Goal: Information Seeking & Learning: Learn about a topic

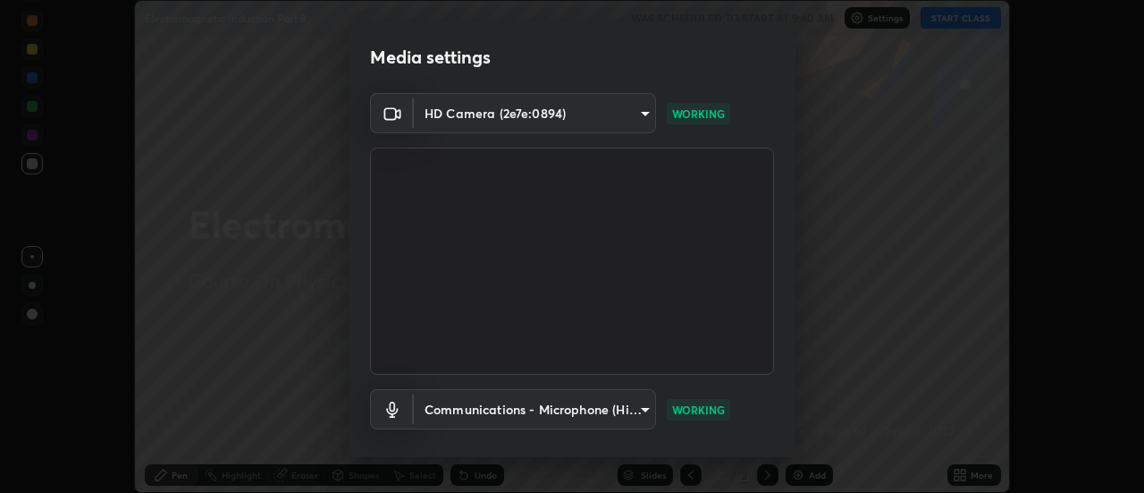
scroll to position [94, 0]
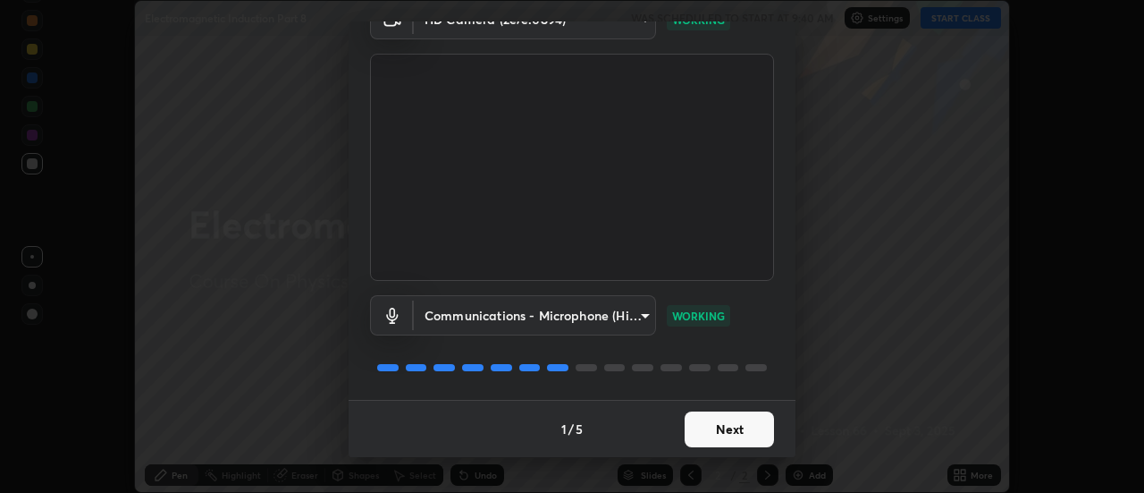
click at [712, 425] on button "Next" at bounding box center [729, 429] width 89 height 36
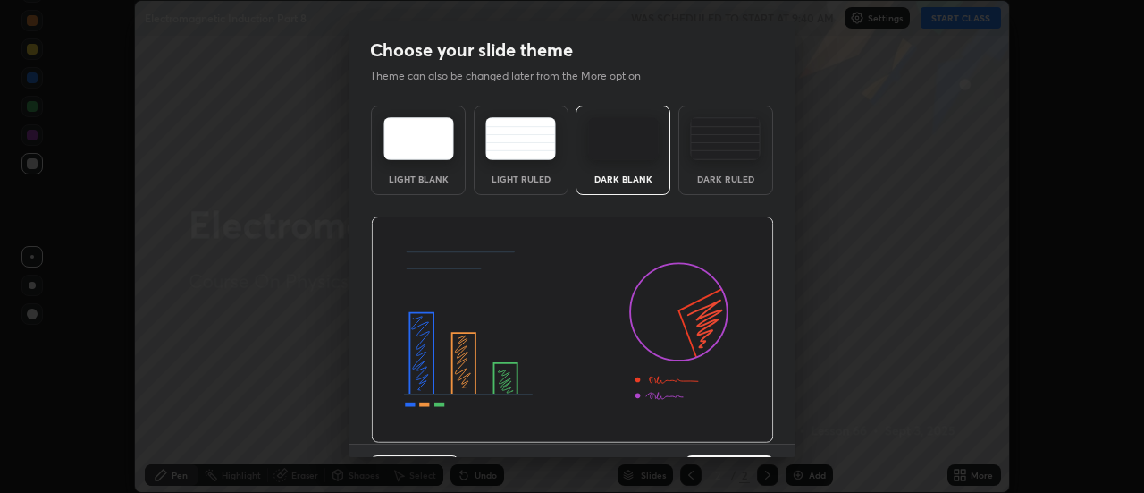
scroll to position [44, 0]
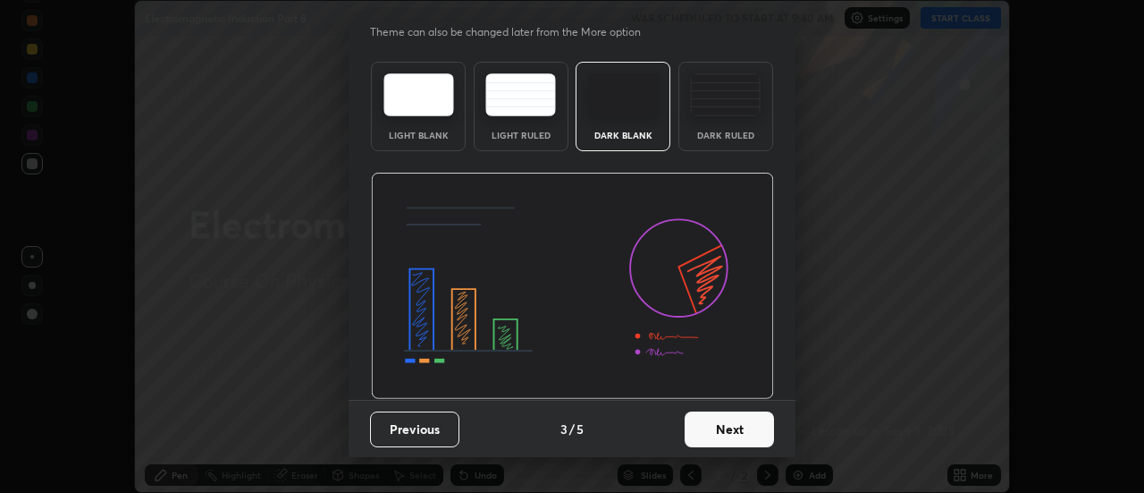
click at [713, 431] on button "Next" at bounding box center [729, 429] width 89 height 36
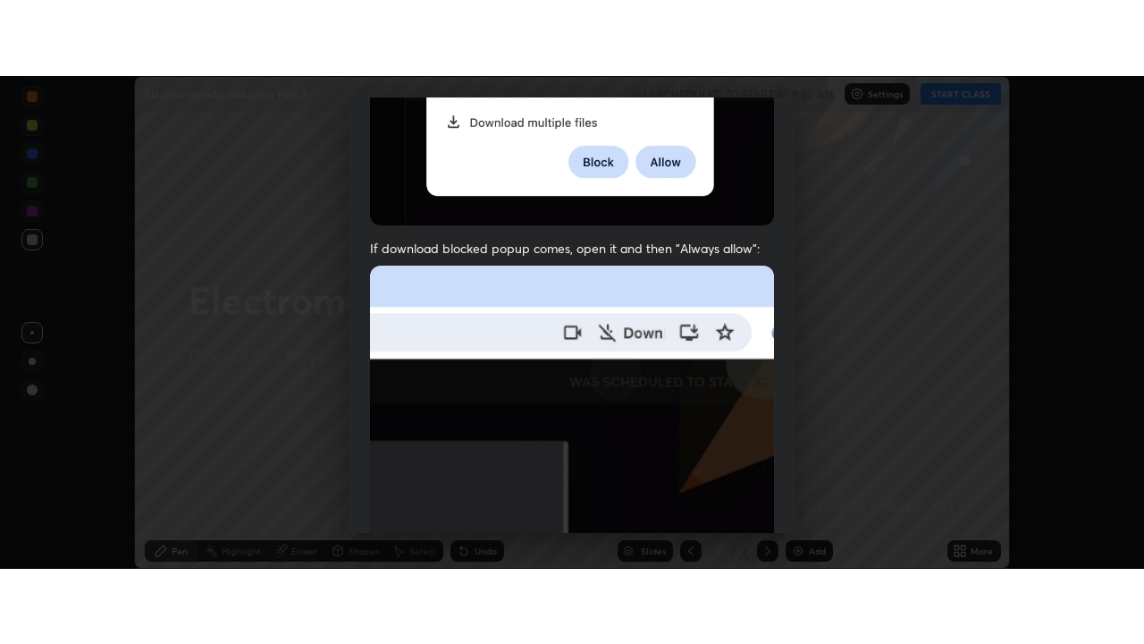
scroll to position [459, 0]
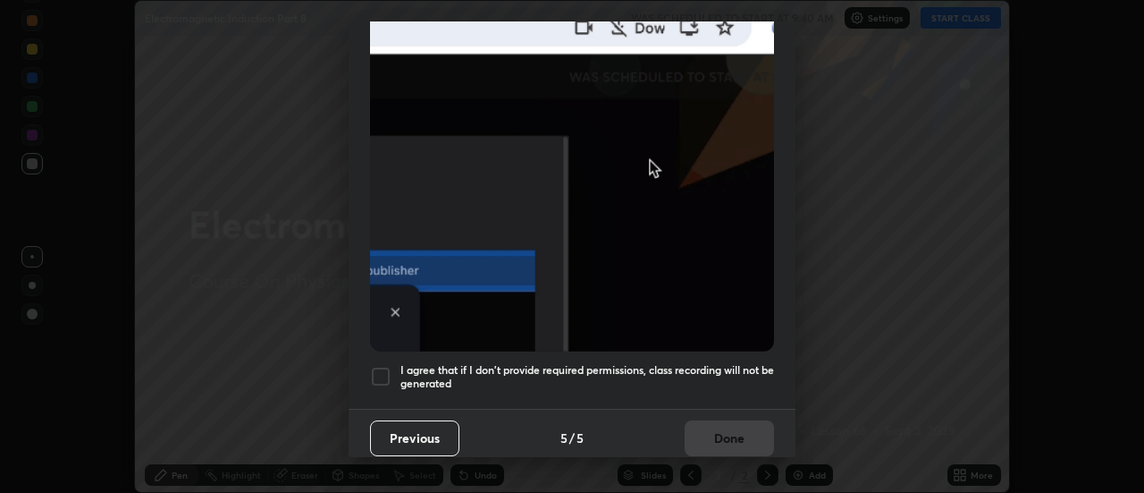
click at [696, 363] on h5 "I agree that if I don't provide required permissions, class recording will not …" at bounding box center [588, 377] width 374 height 28
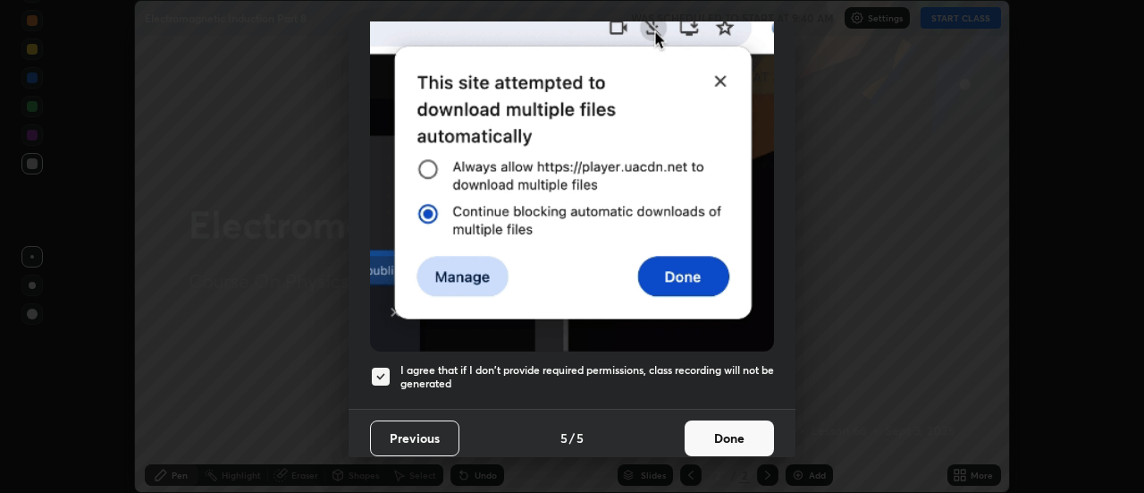
click at [712, 425] on button "Done" at bounding box center [729, 438] width 89 height 36
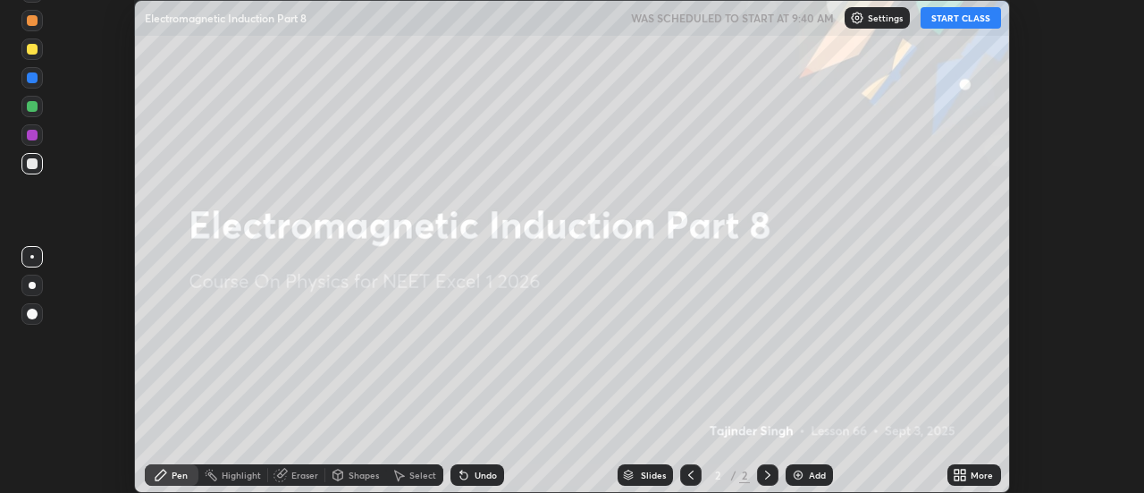
click at [962, 16] on button "START CLASS" at bounding box center [961, 17] width 80 height 21
click at [974, 481] on div "More" at bounding box center [975, 474] width 54 height 21
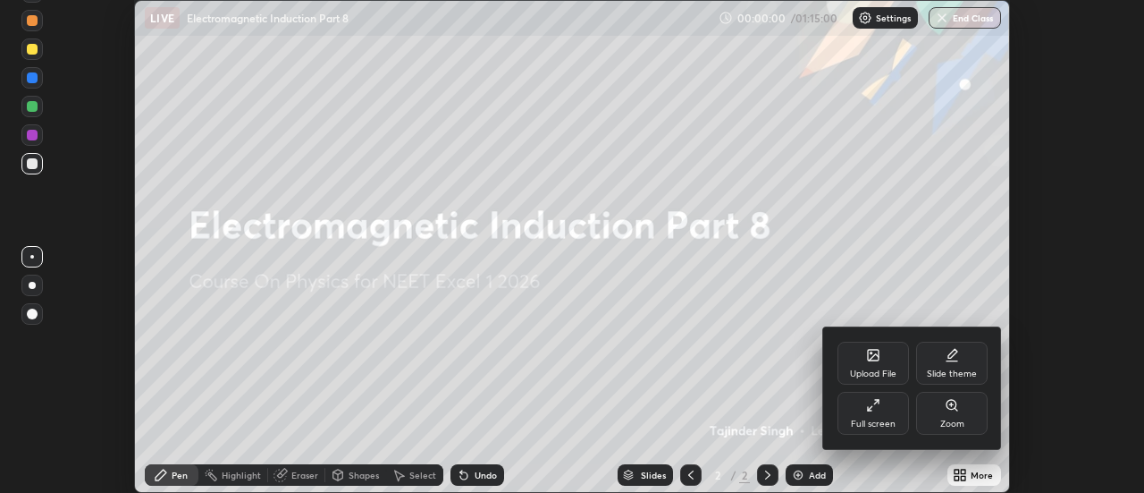
click at [867, 419] on div "Full screen" at bounding box center [873, 423] width 45 height 9
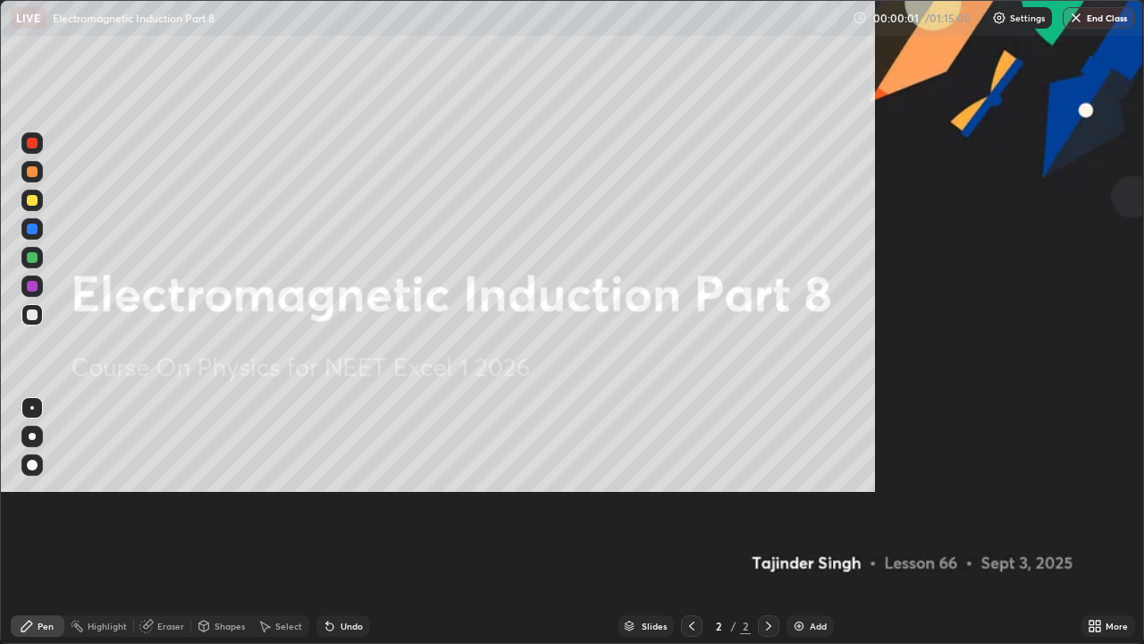
scroll to position [644, 1144]
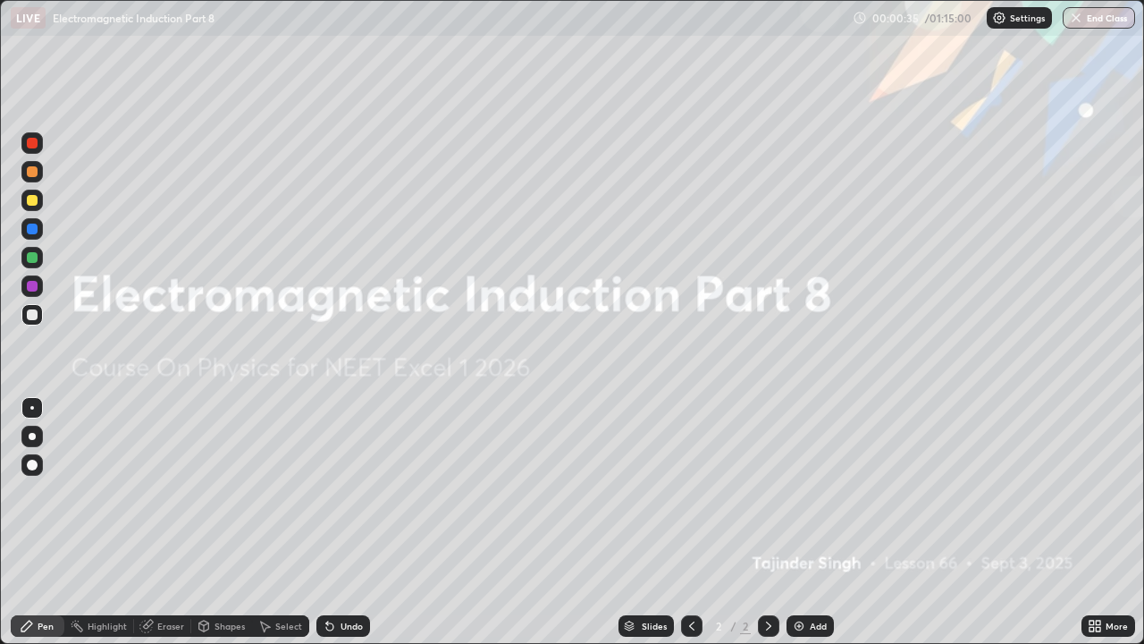
click at [793, 492] on div "Add" at bounding box center [810, 625] width 47 height 21
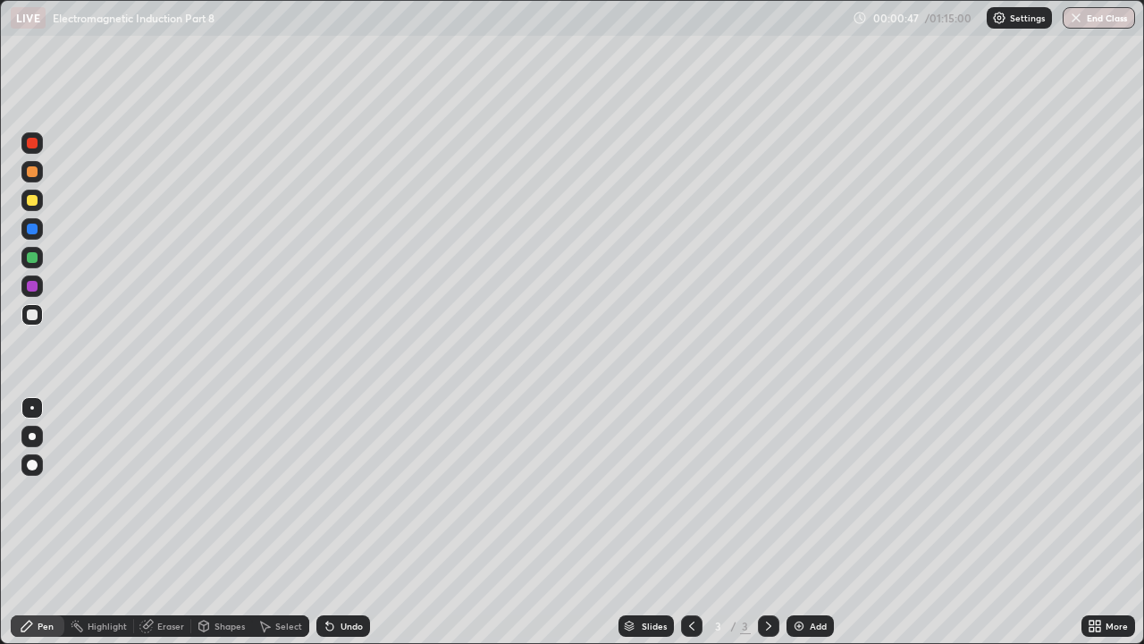
click at [31, 198] on div at bounding box center [32, 200] width 11 height 11
click at [35, 316] on div at bounding box center [32, 314] width 11 height 11
click at [164, 492] on div "Eraser" at bounding box center [162, 625] width 57 height 21
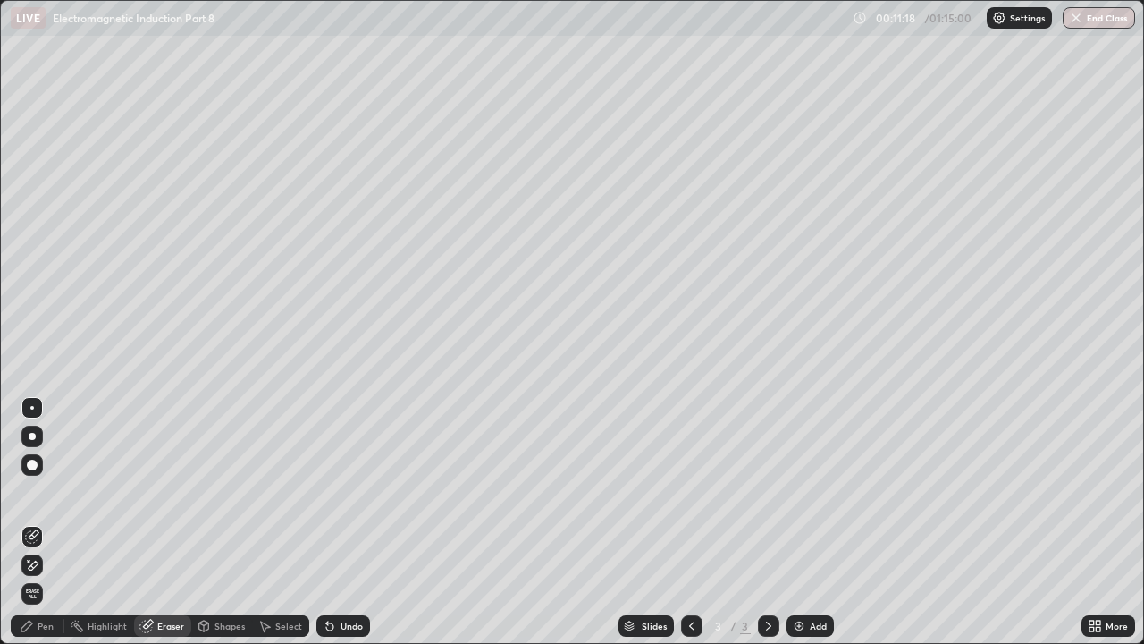
click at [35, 462] on div at bounding box center [32, 465] width 11 height 11
click at [29, 492] on icon at bounding box center [27, 626] width 14 height 14
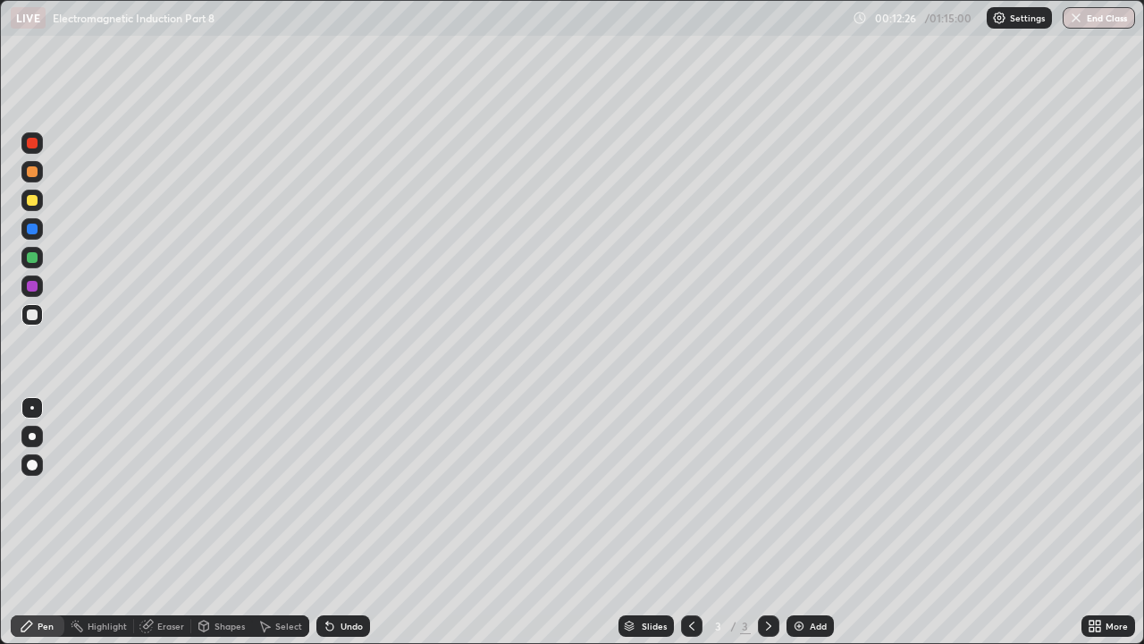
click at [345, 492] on div "Undo" at bounding box center [344, 625] width 54 height 21
click at [342, 492] on div "Undo" at bounding box center [352, 625] width 22 height 9
click at [341, 492] on div "Undo" at bounding box center [344, 625] width 54 height 21
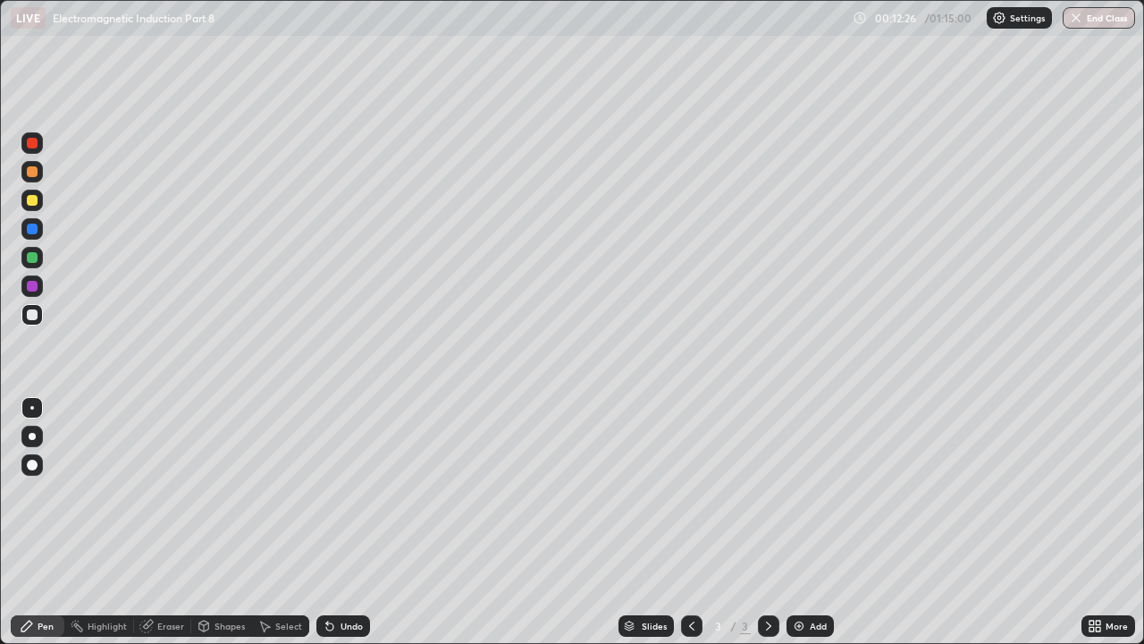
click at [341, 492] on div "Undo" at bounding box center [344, 625] width 54 height 21
click at [342, 492] on div "Undo" at bounding box center [344, 625] width 54 height 21
click at [344, 492] on div "Undo" at bounding box center [344, 625] width 54 height 21
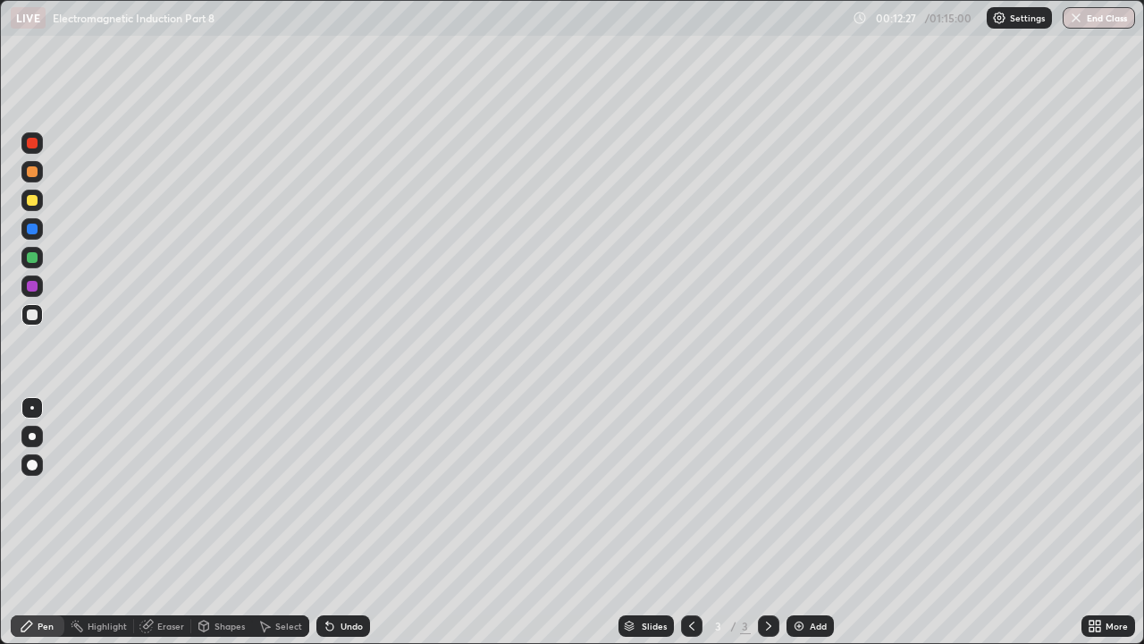
click at [347, 492] on div "Undo" at bounding box center [344, 625] width 54 height 21
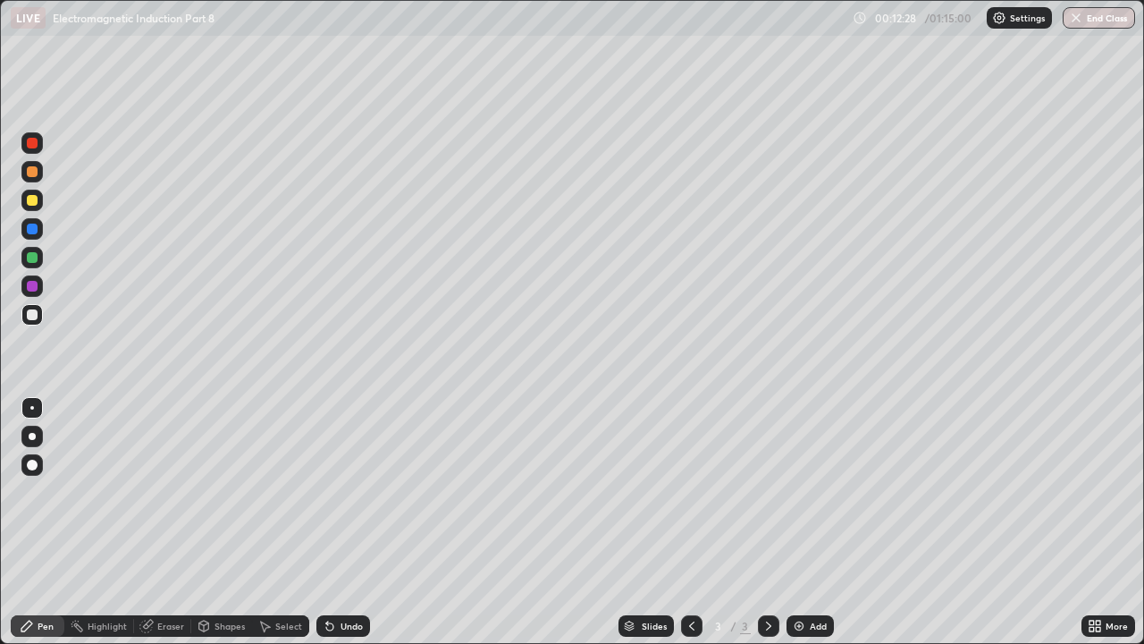
click at [347, 492] on div "Undo" at bounding box center [344, 625] width 54 height 21
click at [351, 492] on div "Undo" at bounding box center [344, 625] width 54 height 21
click at [350, 492] on div "Undo" at bounding box center [344, 625] width 54 height 21
click at [351, 492] on div "Undo" at bounding box center [344, 625] width 54 height 21
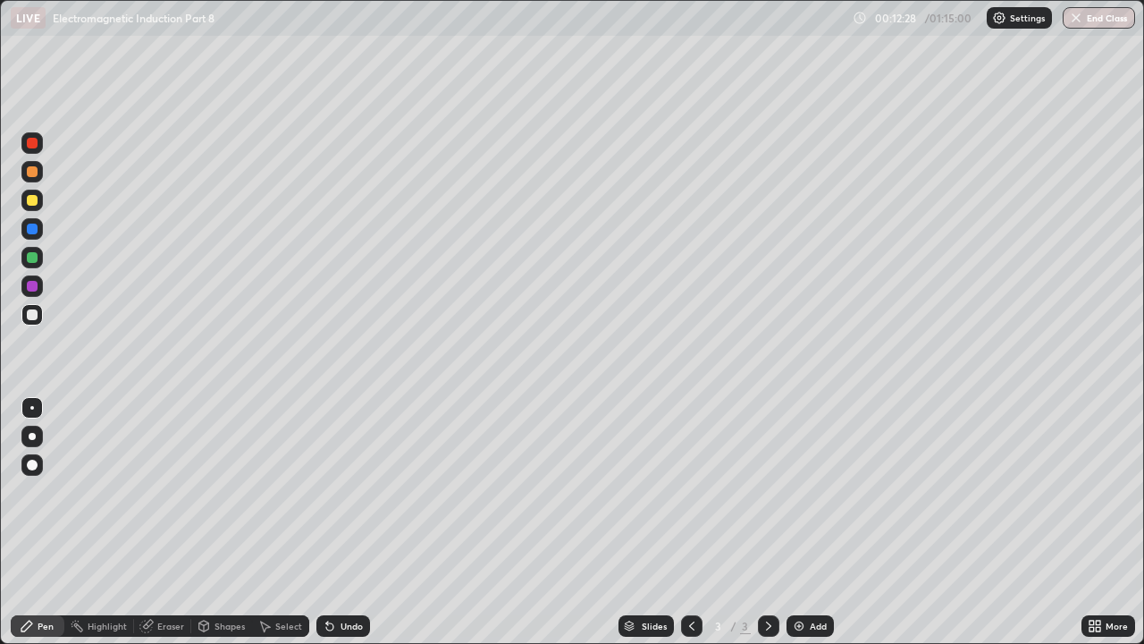
click at [351, 492] on div "Undo" at bounding box center [344, 625] width 54 height 21
click at [353, 492] on div "Undo" at bounding box center [344, 625] width 54 height 21
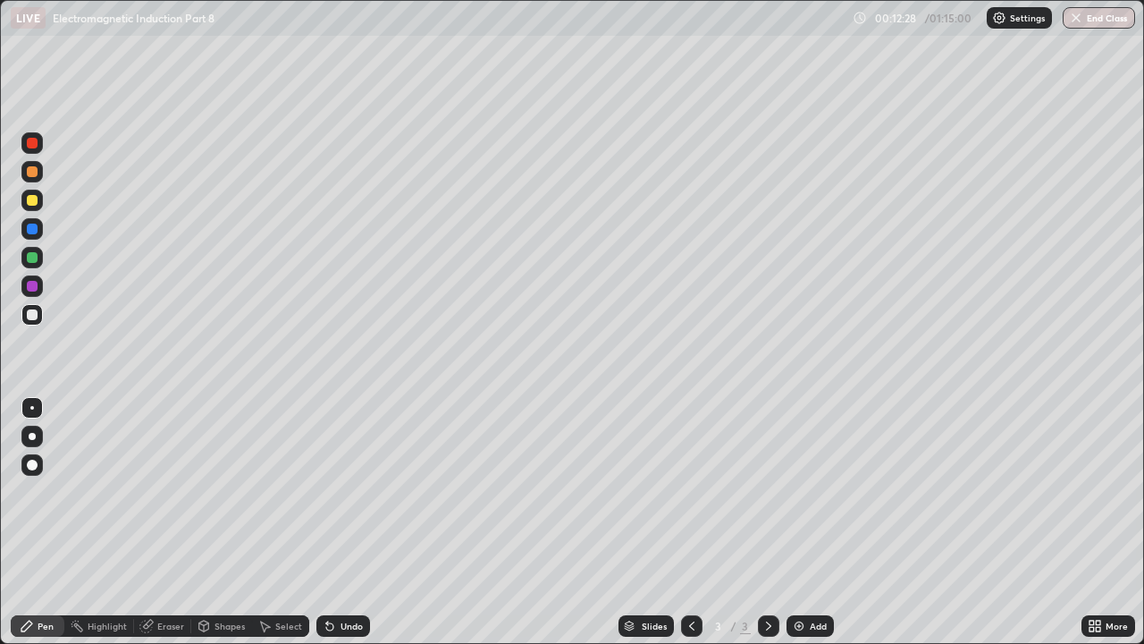
click at [353, 492] on div "Undo" at bounding box center [344, 625] width 54 height 21
click at [164, 492] on div "Eraser" at bounding box center [170, 625] width 27 height 9
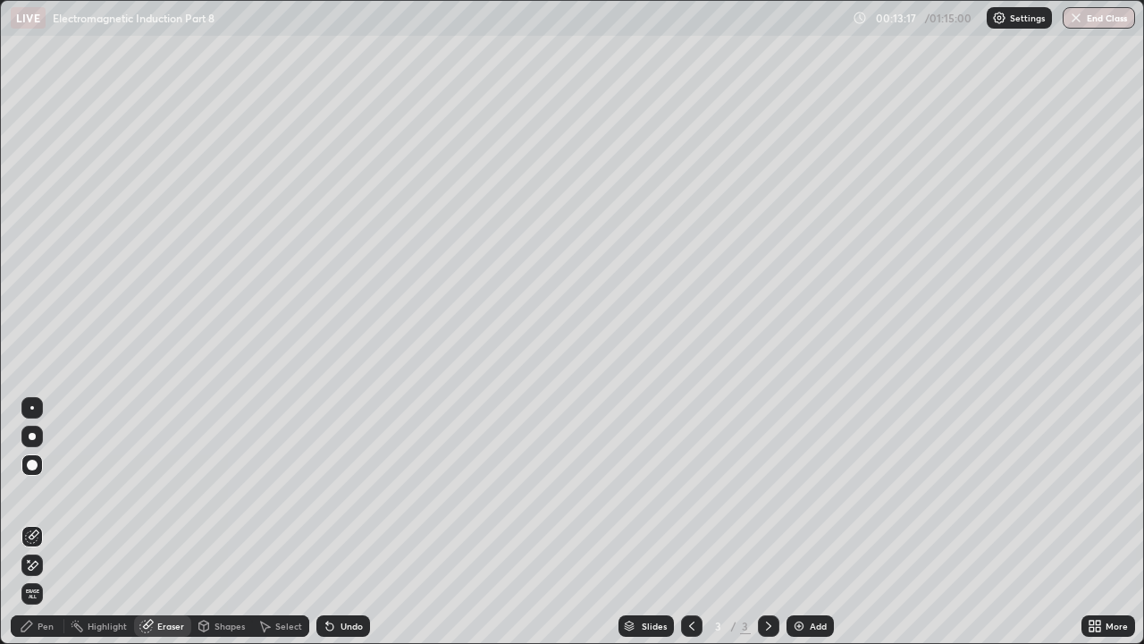
click at [29, 492] on icon at bounding box center [27, 626] width 14 height 14
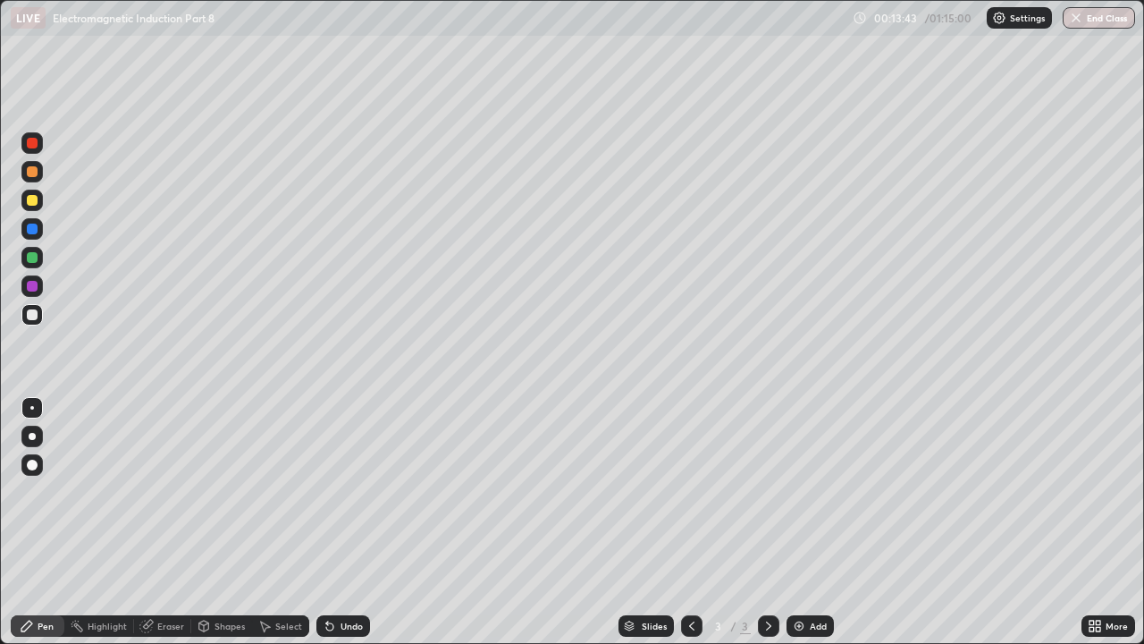
click at [345, 492] on div "Undo" at bounding box center [352, 625] width 22 height 9
click at [347, 492] on div "Undo" at bounding box center [352, 625] width 22 height 9
click at [345, 492] on div "Undo" at bounding box center [352, 625] width 22 height 9
click at [341, 492] on div "Undo" at bounding box center [352, 625] width 22 height 9
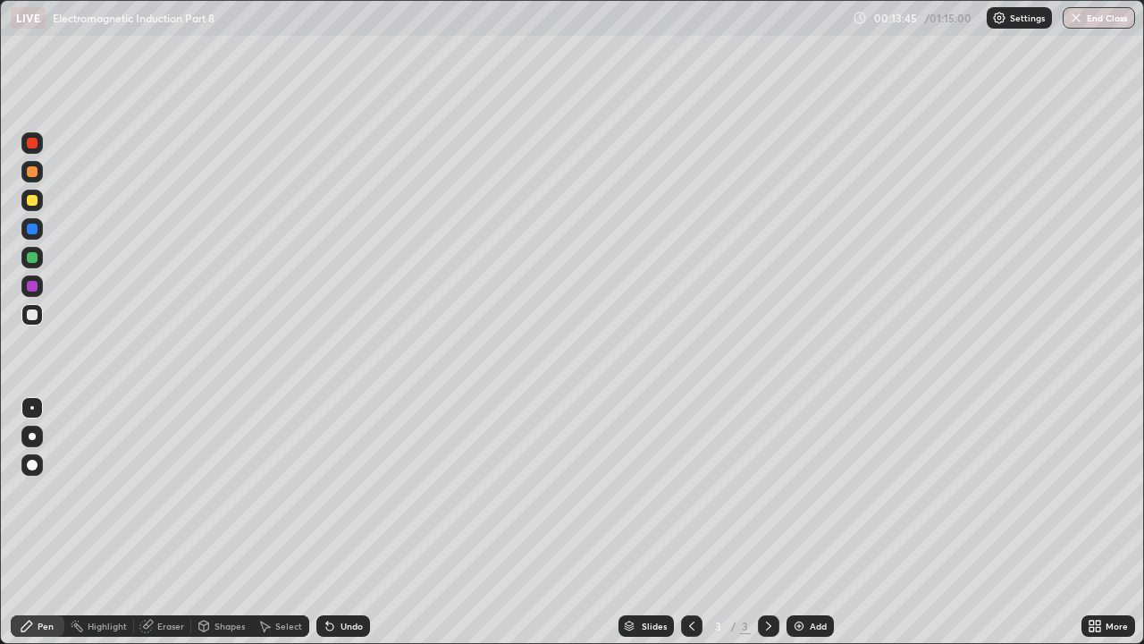
click at [341, 492] on div "Undo" at bounding box center [352, 625] width 22 height 9
click at [342, 492] on div "Undo" at bounding box center [352, 625] width 22 height 9
click at [172, 492] on div "Eraser" at bounding box center [170, 625] width 27 height 9
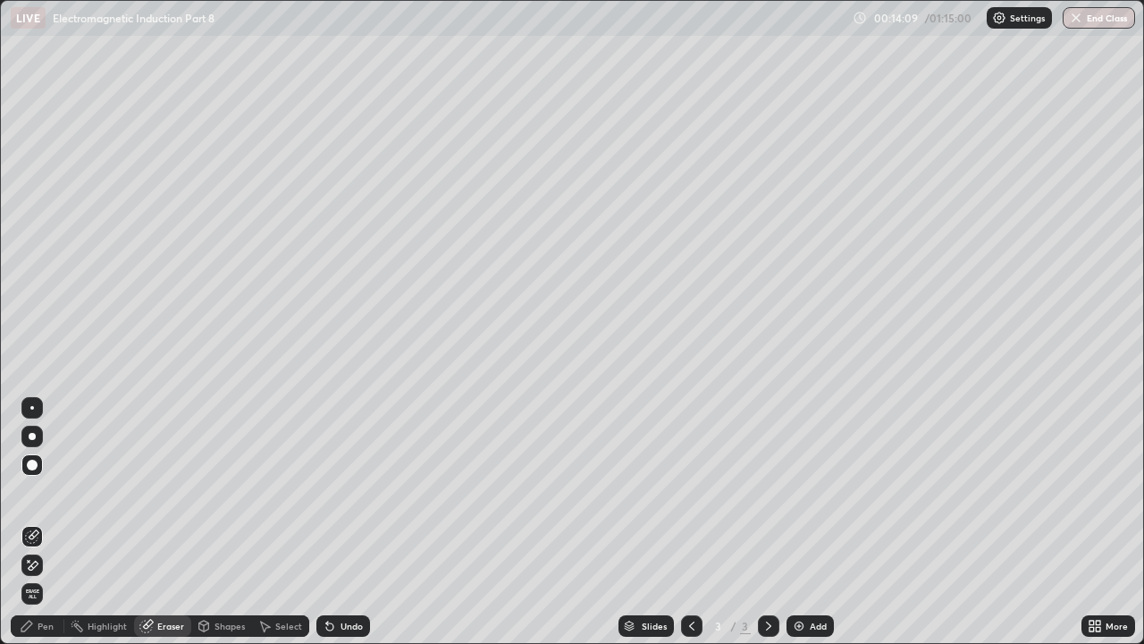
click at [43, 492] on div "Pen" at bounding box center [46, 625] width 16 height 9
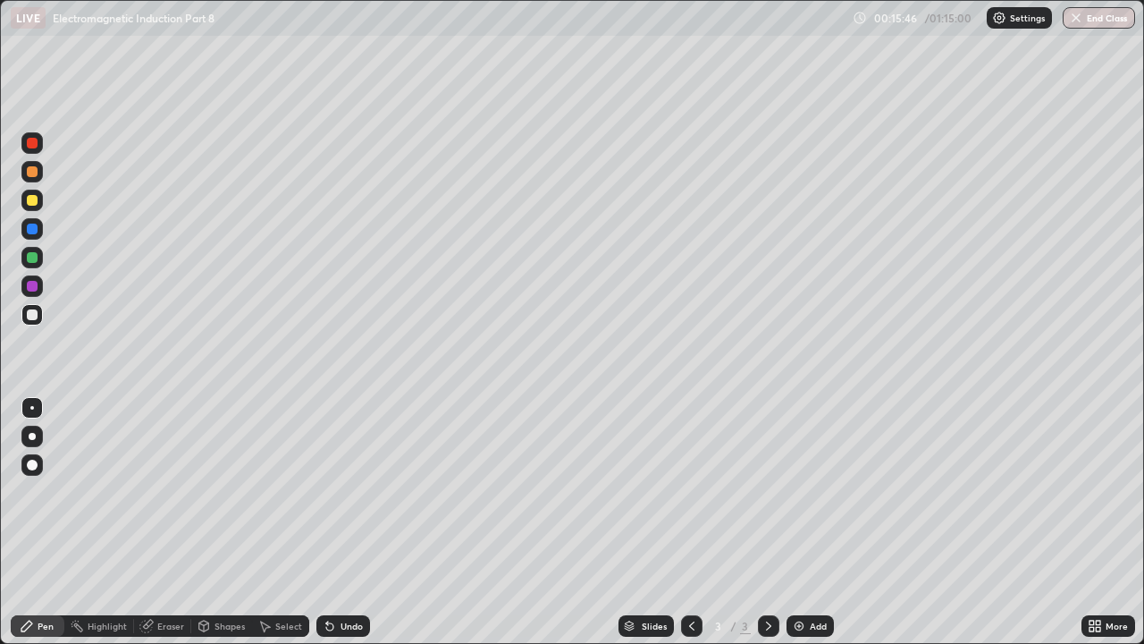
click at [345, 492] on div "Undo" at bounding box center [352, 625] width 22 height 9
click at [348, 492] on div "Undo" at bounding box center [344, 625] width 54 height 21
click at [31, 198] on div at bounding box center [32, 200] width 11 height 11
click at [822, 492] on div "Add" at bounding box center [818, 625] width 17 height 9
click at [35, 261] on div at bounding box center [32, 257] width 11 height 11
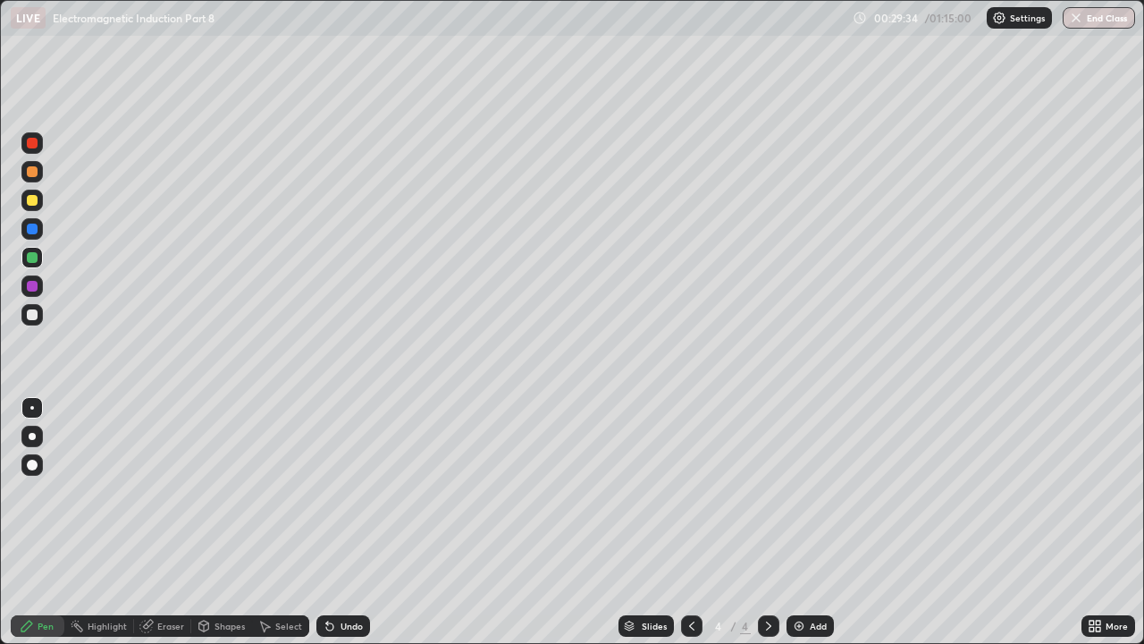
click at [32, 200] on div at bounding box center [32, 200] width 11 height 11
click at [347, 492] on div "Undo" at bounding box center [352, 625] width 22 height 9
click at [32, 317] on div at bounding box center [32, 314] width 11 height 11
click at [356, 492] on div "Undo" at bounding box center [344, 625] width 54 height 21
click at [333, 492] on div "Undo" at bounding box center [344, 625] width 54 height 21
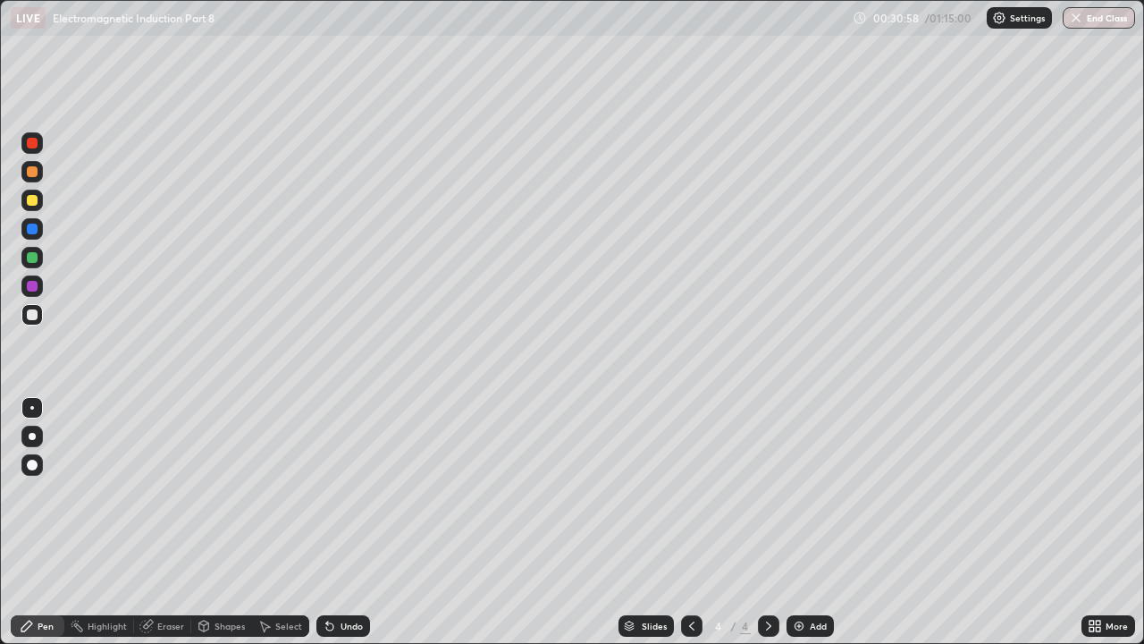
click at [689, 492] on icon at bounding box center [692, 626] width 14 height 14
click at [765, 492] on icon at bounding box center [769, 626] width 14 height 14
click at [821, 492] on div "Add" at bounding box center [810, 625] width 47 height 21
click at [694, 492] on div at bounding box center [691, 625] width 21 height 21
click at [690, 492] on icon at bounding box center [692, 626] width 14 height 14
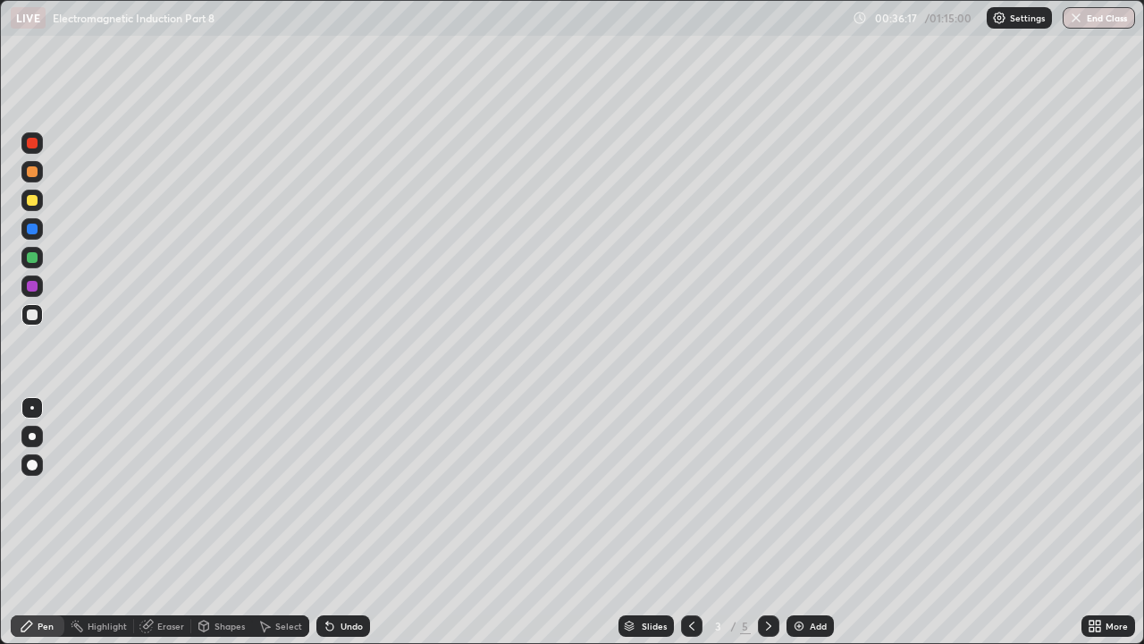
click at [337, 492] on div "Undo" at bounding box center [344, 625] width 54 height 21
click at [768, 492] on icon at bounding box center [769, 626] width 14 height 14
click at [767, 492] on icon at bounding box center [769, 626] width 14 height 14
click at [33, 199] on div at bounding box center [32, 200] width 11 height 11
click at [155, 492] on div "Eraser" at bounding box center [162, 625] width 57 height 21
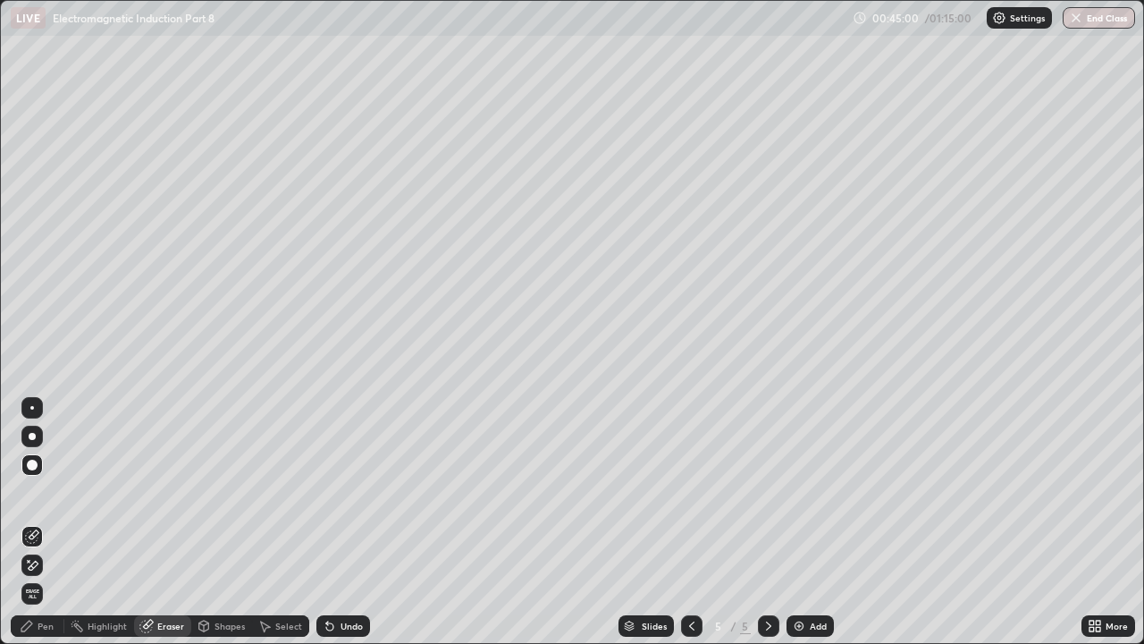
click at [44, 492] on div "Pen" at bounding box center [46, 625] width 16 height 9
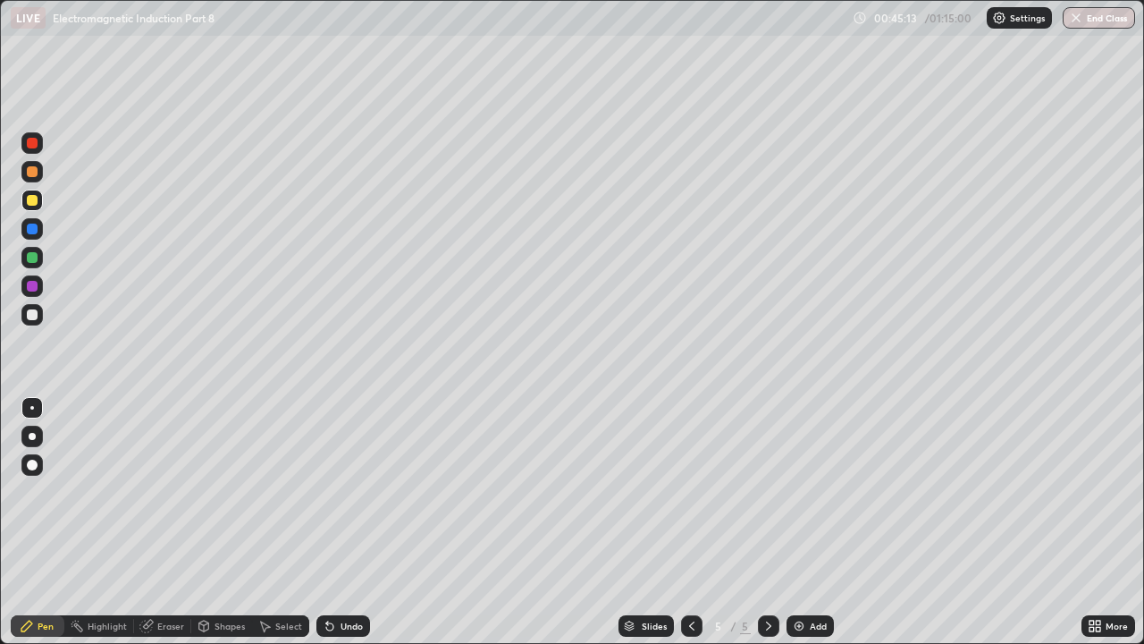
click at [343, 492] on div "Undo" at bounding box center [352, 625] width 22 height 9
click at [353, 492] on div "Undo" at bounding box center [352, 625] width 22 height 9
click at [356, 492] on div "Undo" at bounding box center [352, 625] width 22 height 9
click at [32, 173] on div at bounding box center [32, 171] width 11 height 11
click at [347, 492] on div "Undo" at bounding box center [352, 625] width 22 height 9
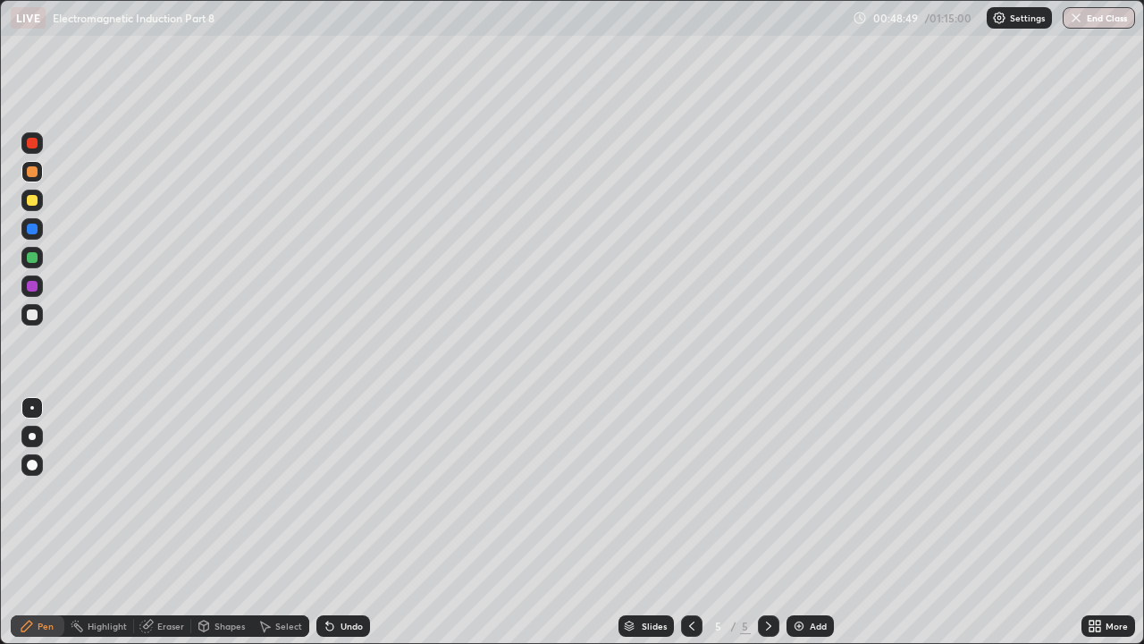
click at [342, 492] on div "Undo" at bounding box center [352, 625] width 22 height 9
click at [341, 492] on div "Undo" at bounding box center [352, 625] width 22 height 9
click at [346, 492] on div "Undo" at bounding box center [344, 625] width 54 height 21
click at [345, 492] on div "Undo" at bounding box center [344, 625] width 54 height 21
click at [341, 492] on div "Undo" at bounding box center [344, 625] width 54 height 21
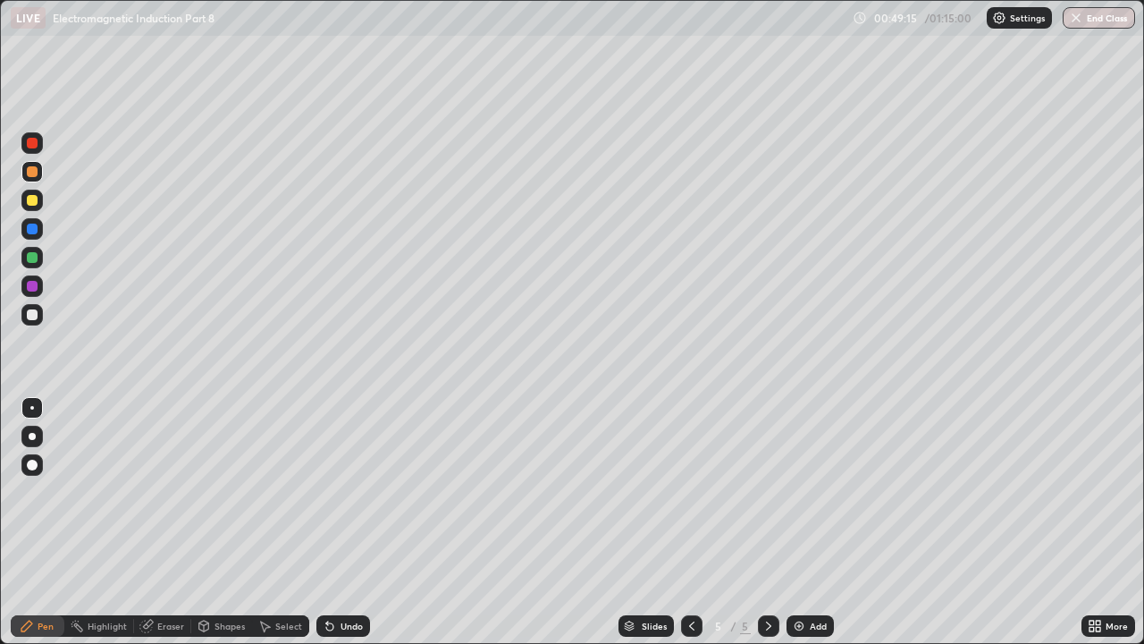
click at [337, 492] on div "Undo" at bounding box center [344, 625] width 54 height 21
click at [331, 492] on div "Undo" at bounding box center [344, 625] width 54 height 21
click at [334, 492] on div "Undo" at bounding box center [344, 625] width 54 height 21
click at [333, 492] on div "Undo" at bounding box center [344, 625] width 54 height 21
click at [335, 492] on div "Undo" at bounding box center [344, 625] width 54 height 21
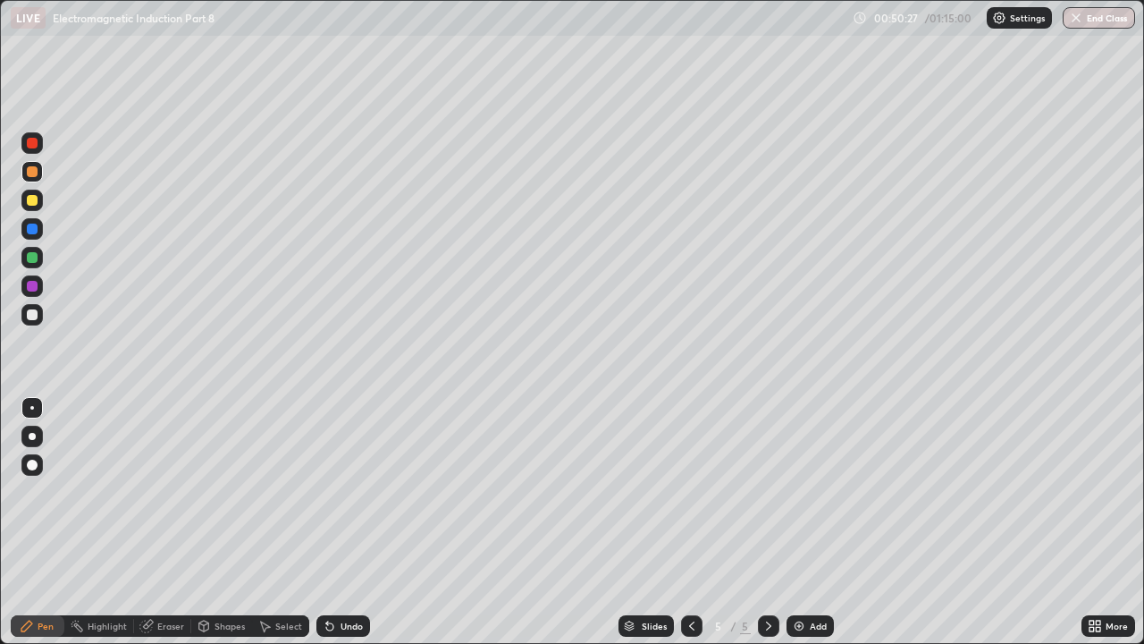
click at [155, 492] on div "Eraser" at bounding box center [162, 625] width 57 height 21
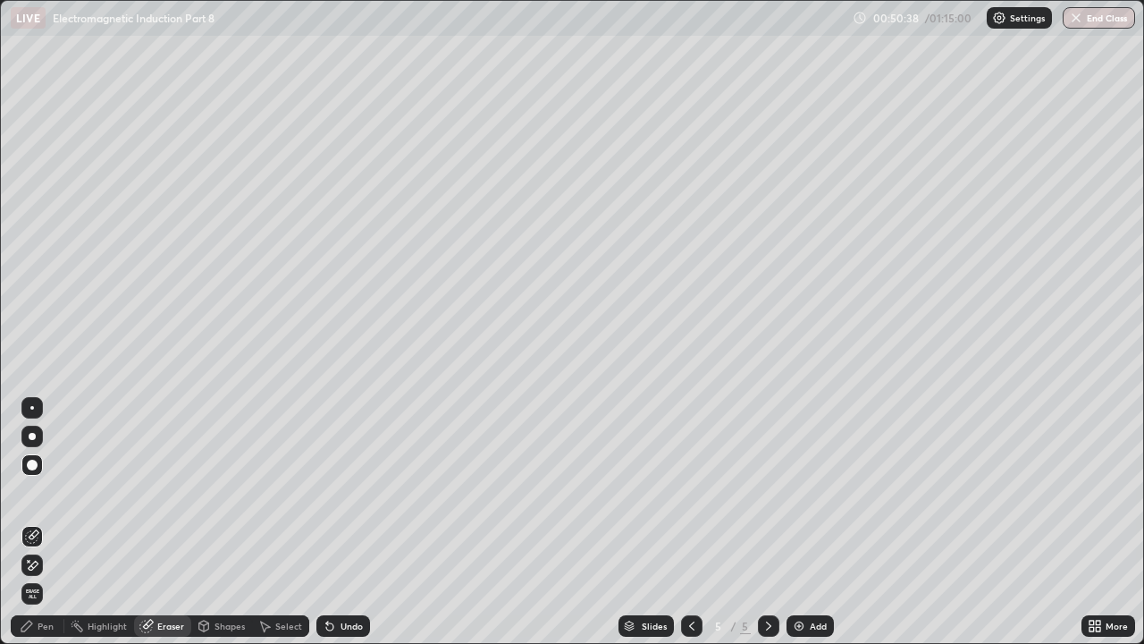
click at [51, 492] on div "Pen" at bounding box center [46, 625] width 16 height 9
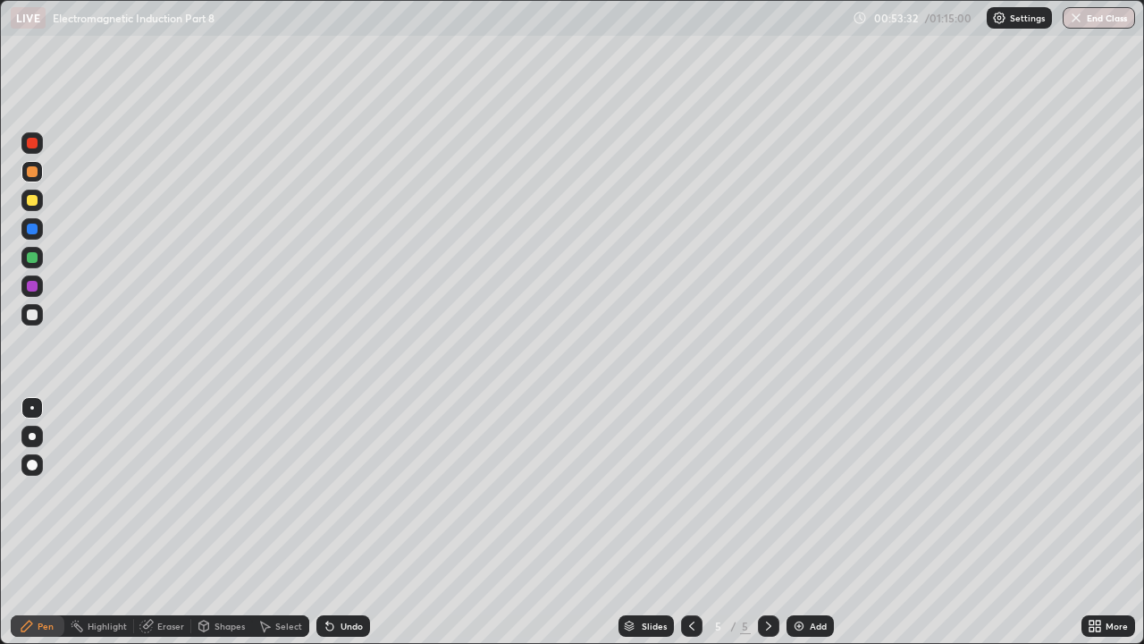
click at [346, 492] on div "Undo" at bounding box center [344, 625] width 54 height 21
click at [347, 492] on div "Undo" at bounding box center [344, 625] width 54 height 21
click at [346, 492] on div "Undo" at bounding box center [344, 625] width 54 height 21
click at [336, 492] on div "Undo" at bounding box center [344, 625] width 54 height 21
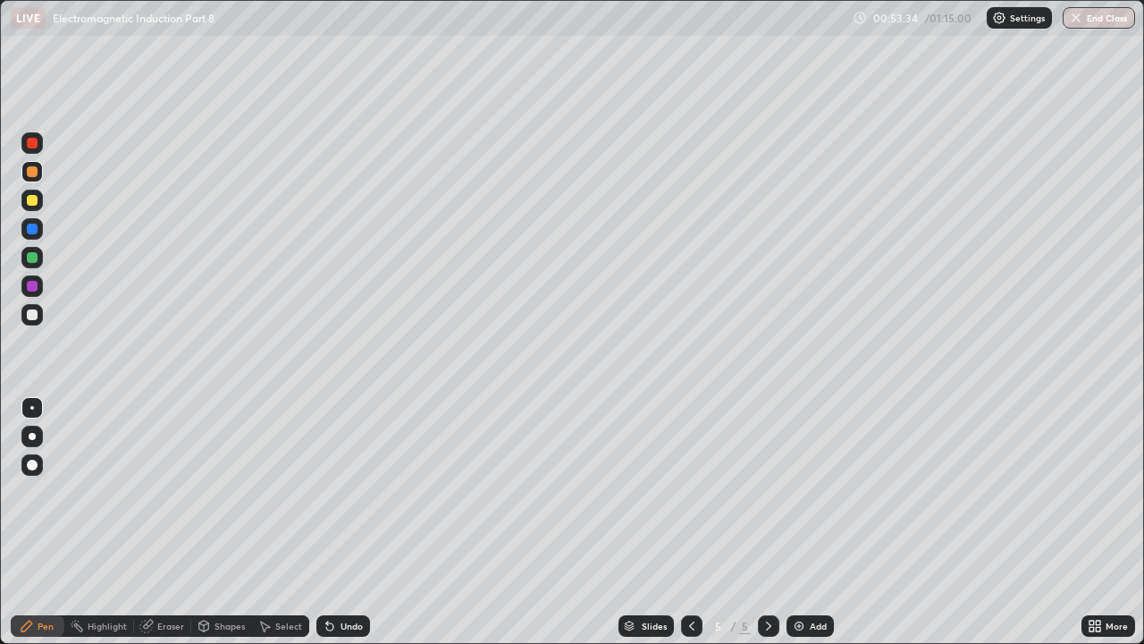
click at [339, 492] on div "Undo" at bounding box center [344, 625] width 54 height 21
click at [344, 492] on div "Undo" at bounding box center [344, 625] width 54 height 21
click at [345, 492] on div "Undo" at bounding box center [344, 625] width 54 height 21
click at [351, 492] on div "Undo" at bounding box center [344, 625] width 54 height 21
click at [343, 492] on div "Undo" at bounding box center [352, 625] width 22 height 9
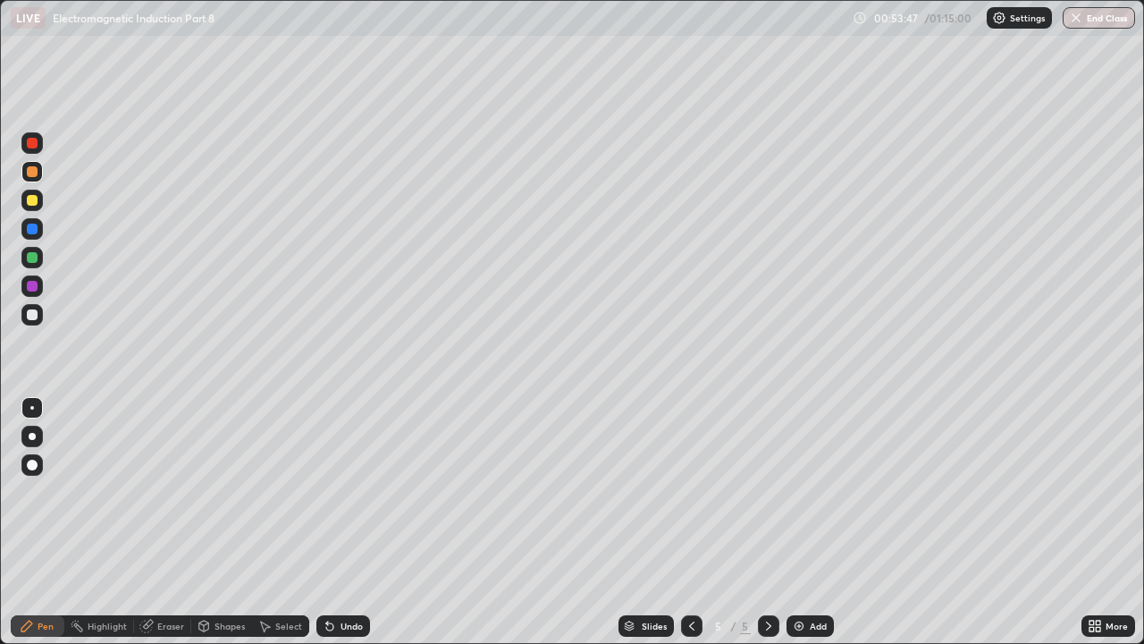
click at [339, 492] on div "Undo" at bounding box center [344, 625] width 54 height 21
click at [343, 492] on div "Undo" at bounding box center [344, 625] width 54 height 21
click at [351, 492] on div "Undo" at bounding box center [344, 625] width 54 height 21
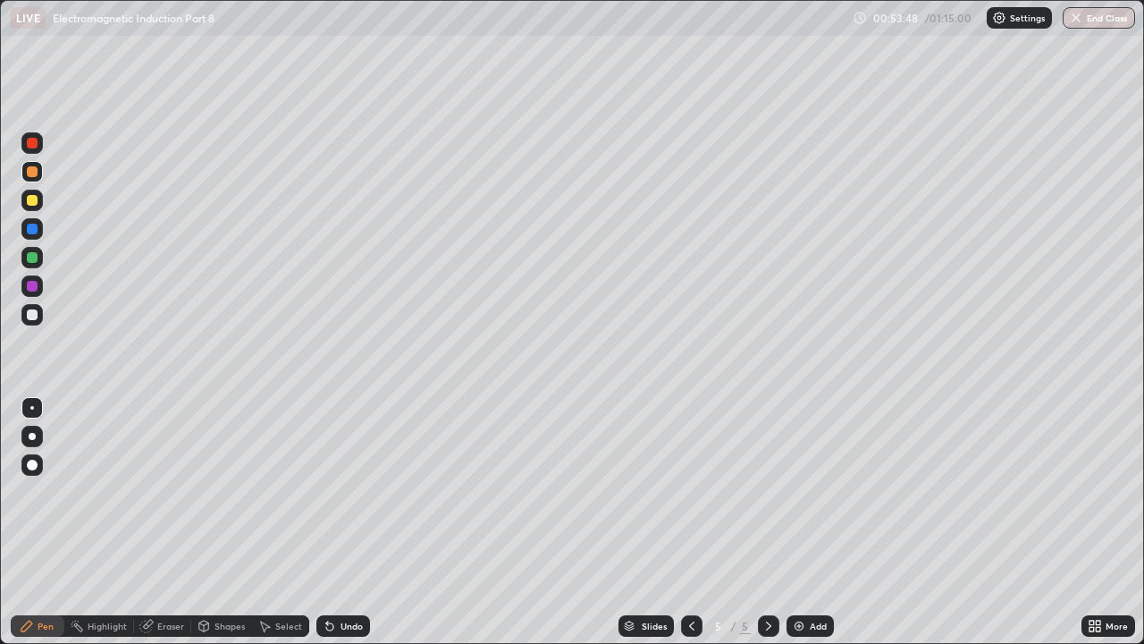
click at [354, 492] on div "Undo" at bounding box center [344, 625] width 54 height 21
click at [359, 492] on div "Undo" at bounding box center [344, 625] width 54 height 21
click at [362, 492] on div "Undo" at bounding box center [344, 625] width 54 height 21
click at [343, 492] on div "Undo" at bounding box center [352, 625] width 22 height 9
click at [168, 492] on div "Eraser" at bounding box center [162, 625] width 57 height 21
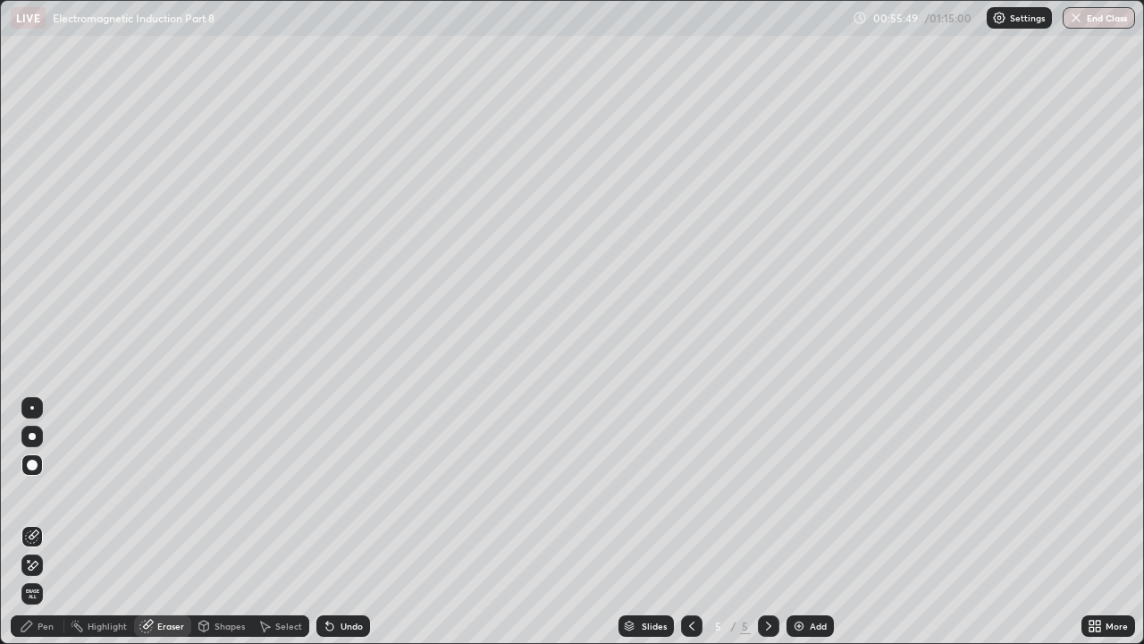
click at [36, 492] on div "Pen" at bounding box center [38, 625] width 54 height 21
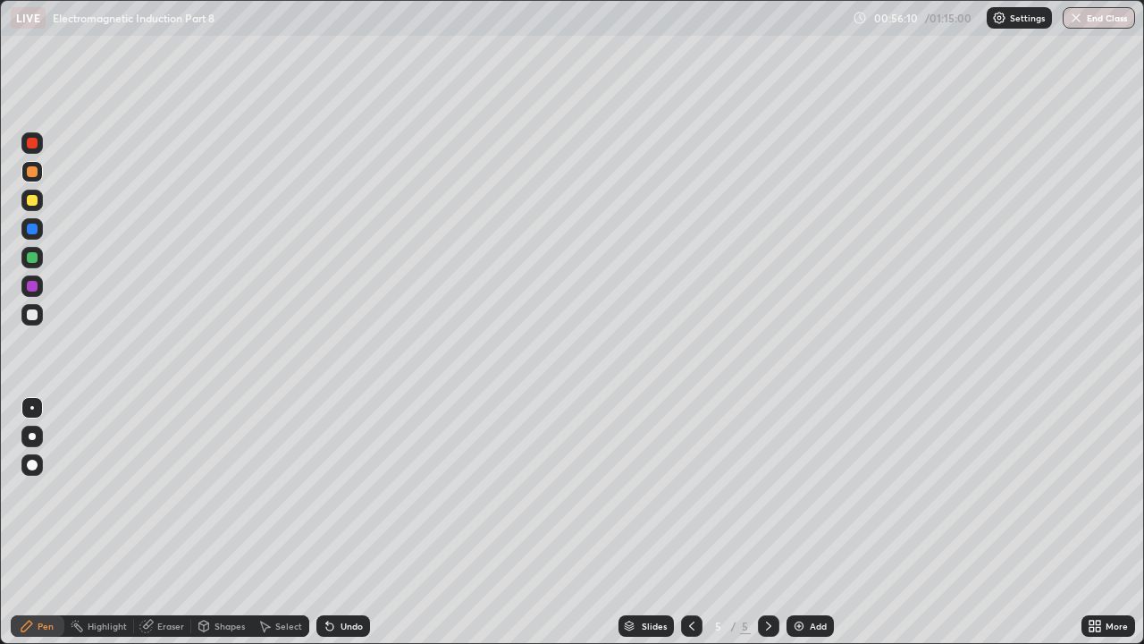
click at [34, 257] on div at bounding box center [32, 257] width 11 height 11
click at [350, 492] on div "Undo" at bounding box center [352, 625] width 22 height 9
click at [31, 201] on div at bounding box center [32, 200] width 11 height 11
click at [35, 317] on div at bounding box center [32, 314] width 11 height 11
click at [806, 492] on div "Add" at bounding box center [810, 625] width 47 height 21
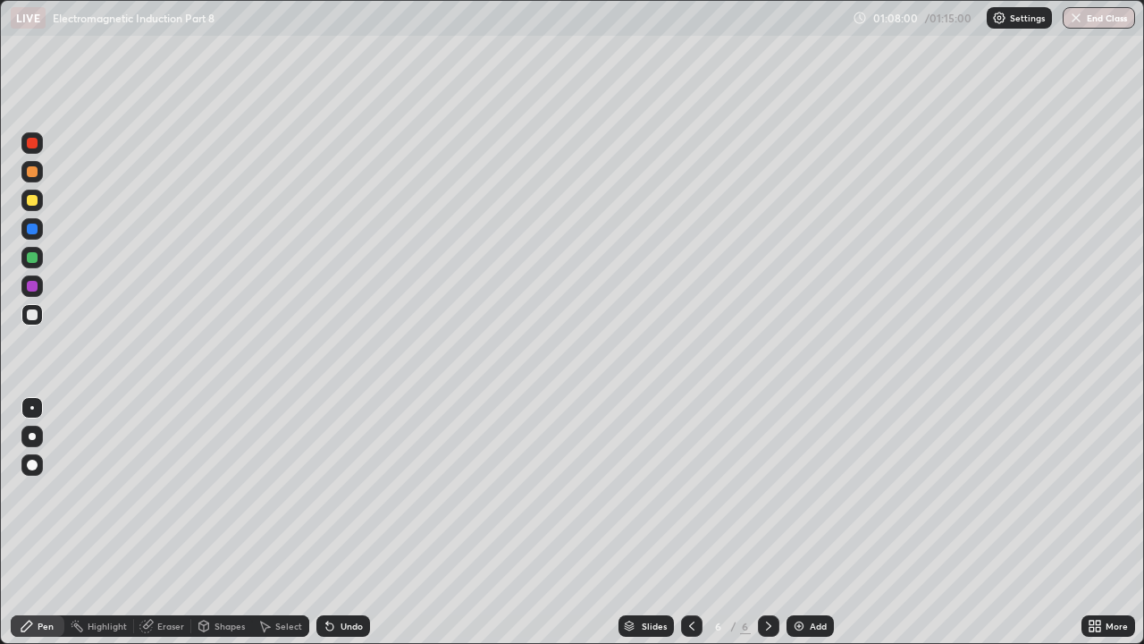
click at [157, 492] on div "Eraser" at bounding box center [170, 625] width 27 height 9
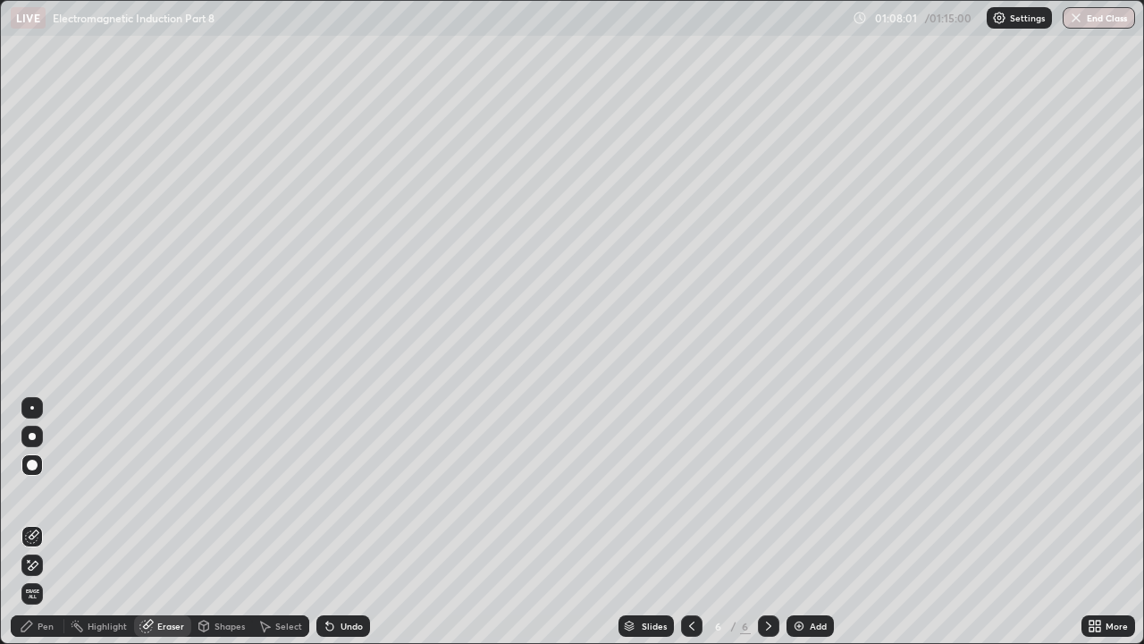
click at [32, 492] on span "Erase all" at bounding box center [32, 593] width 20 height 11
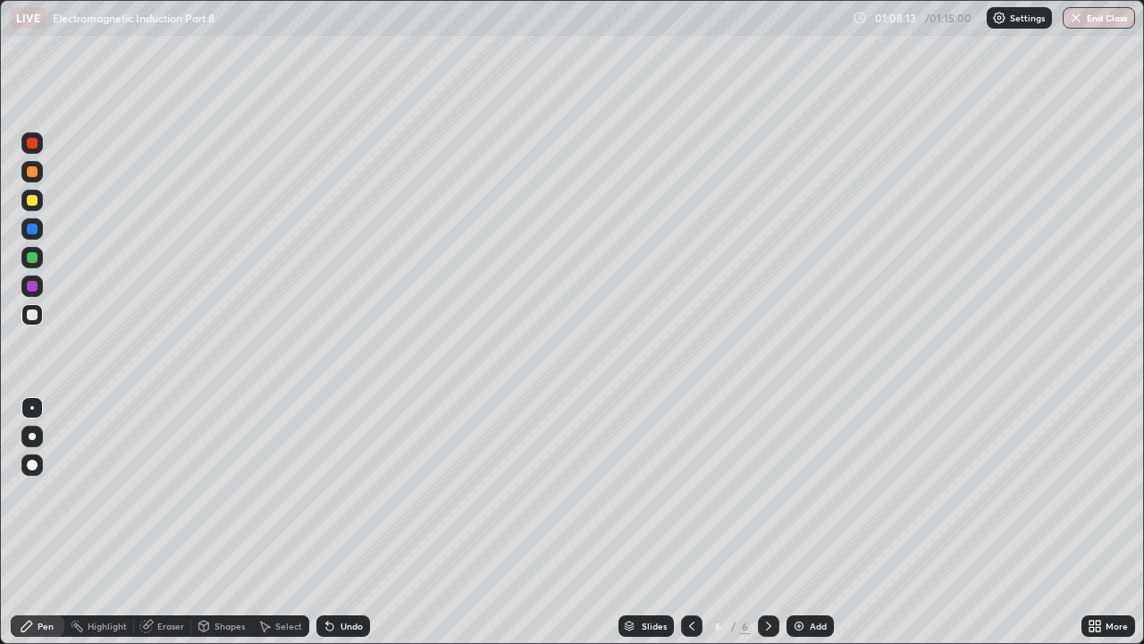
click at [1096, 24] on button "End Class" at bounding box center [1099, 17] width 72 height 21
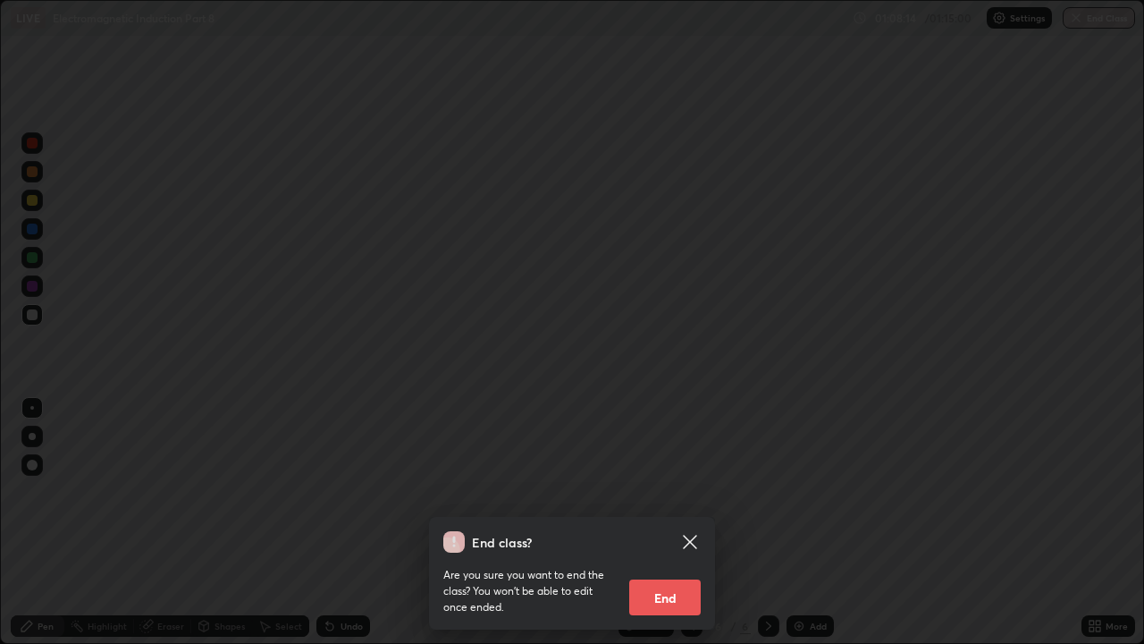
click at [679, 492] on button "End" at bounding box center [665, 597] width 72 height 36
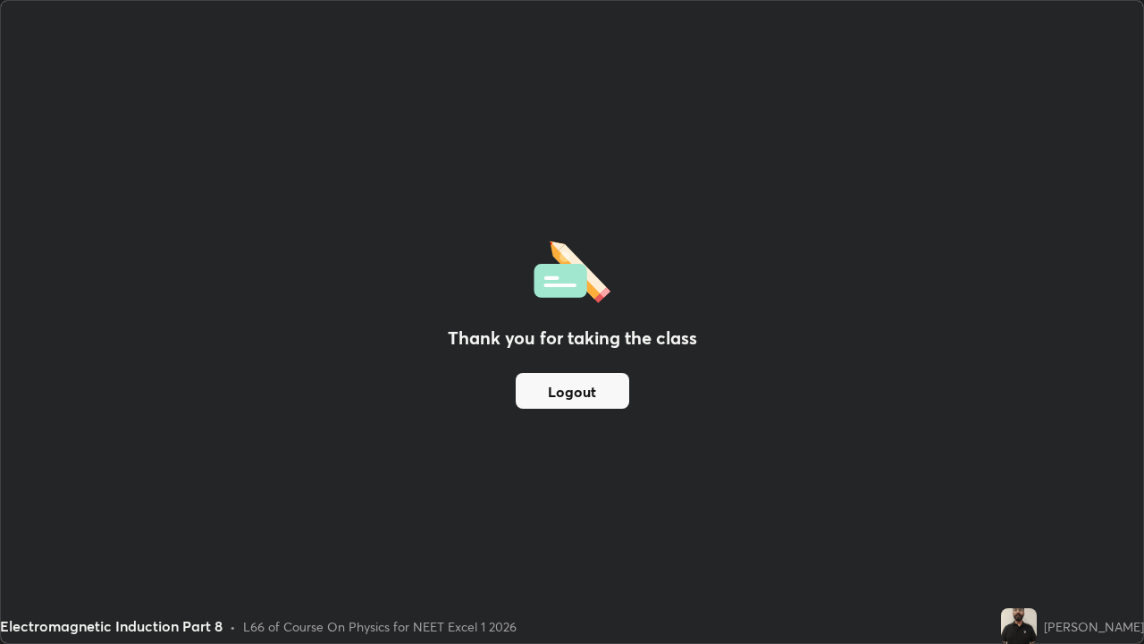
click at [747, 405] on div "Thank you for taking the class Logout" at bounding box center [572, 322] width 1143 height 642
